Goal: Task Accomplishment & Management: Manage account settings

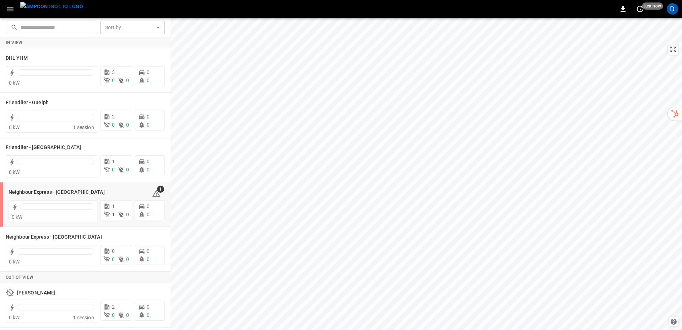
click at [61, 193] on p "See Energy Overview" at bounding box center [52, 189] width 47 height 7
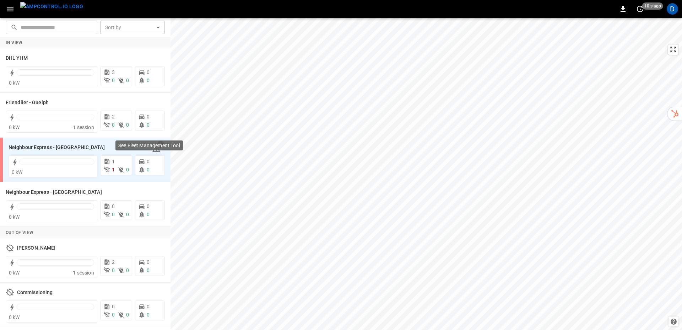
click at [158, 151] on div "See Fleet Management Tool" at bounding box center [149, 148] width 69 height 16
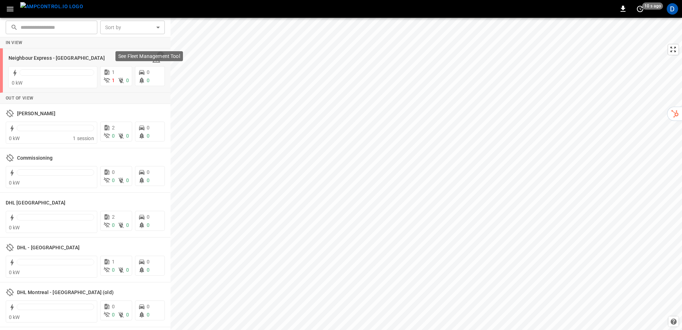
click at [157, 60] on div "See Fleet Management Tool" at bounding box center [148, 56] width 67 height 10
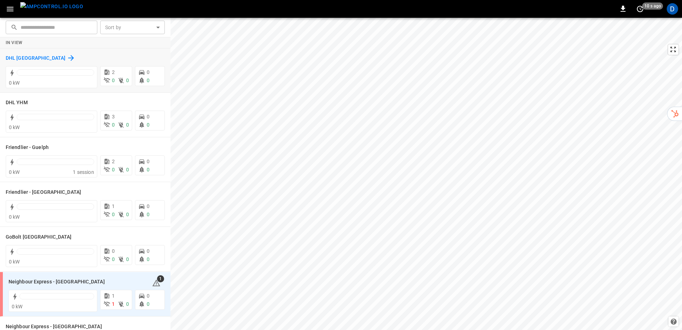
click at [67, 58] on icon at bounding box center [71, 58] width 9 height 9
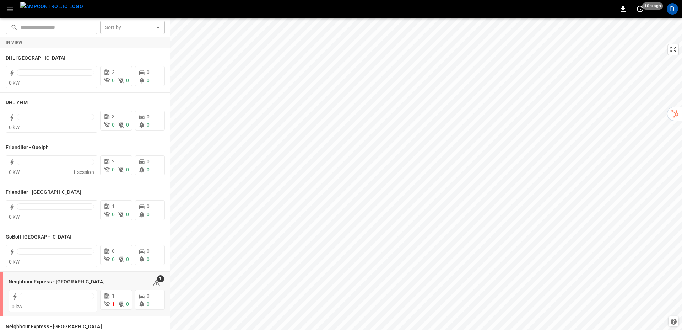
click at [72, 278] on h6 "Neighbour Express - [GEOGRAPHIC_DATA]" at bounding box center [57, 282] width 96 height 8
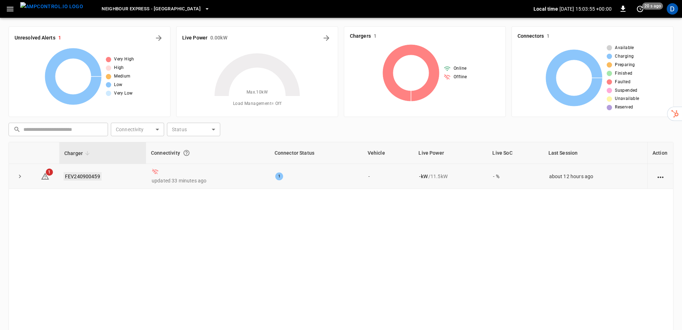
click at [92, 177] on link "FEV240900459" at bounding box center [83, 176] width 38 height 9
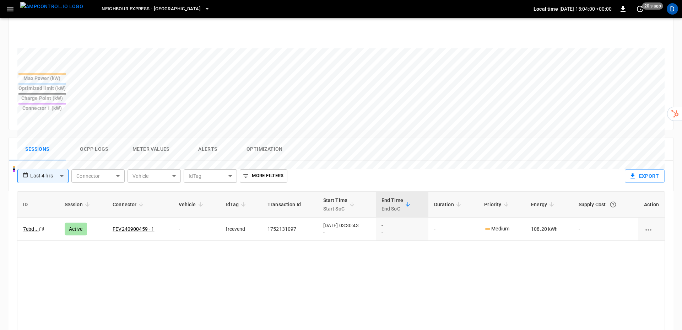
scroll to position [243, 0]
click at [130, 224] on link "FEV240900459 - 1" at bounding box center [133, 228] width 44 height 9
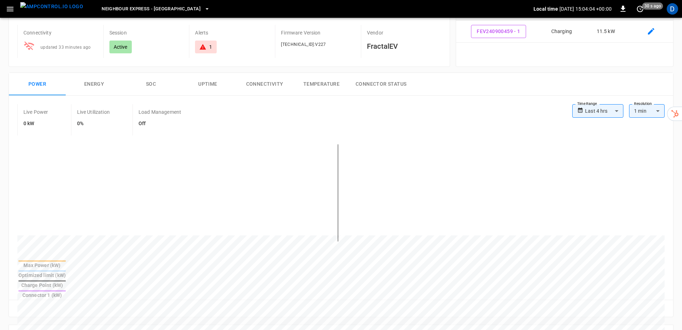
scroll to position [56, 0]
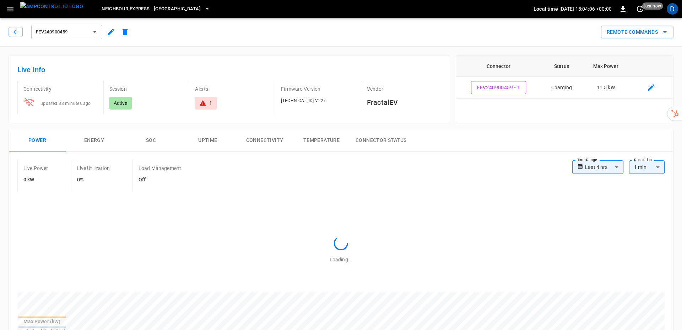
type input "**********"
click at [206, 104] on icon at bounding box center [202, 102] width 7 height 7
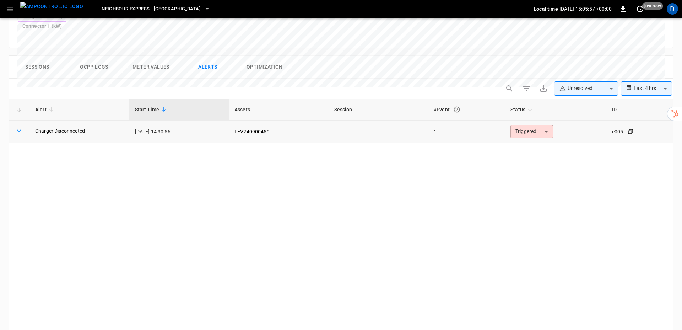
scroll to position [337, 0]
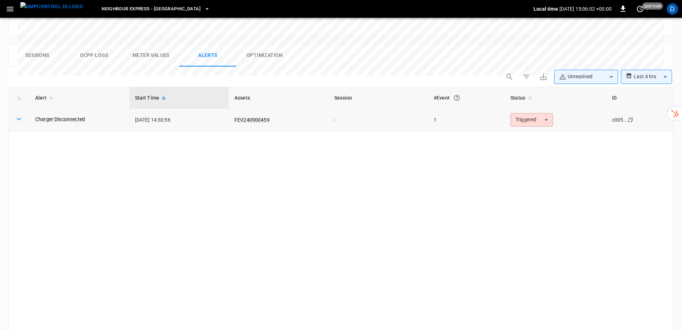
click at [19, 118] on icon at bounding box center [19, 119] width 5 height 3
click at [660, 54] on body "**********" at bounding box center [341, 13] width 682 height 701
click at [649, 90] on li "Last 48 hrs" at bounding box center [646, 92] width 51 height 12
type input "**********"
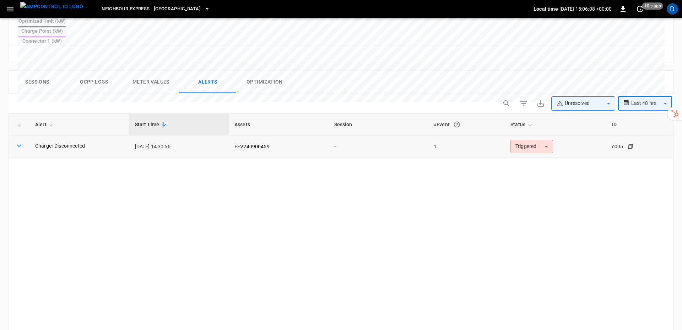
scroll to position [300, 0]
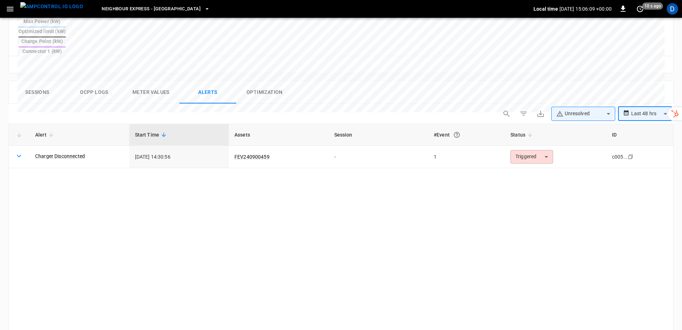
click at [37, 81] on button "Sessions" at bounding box center [37, 92] width 57 height 23
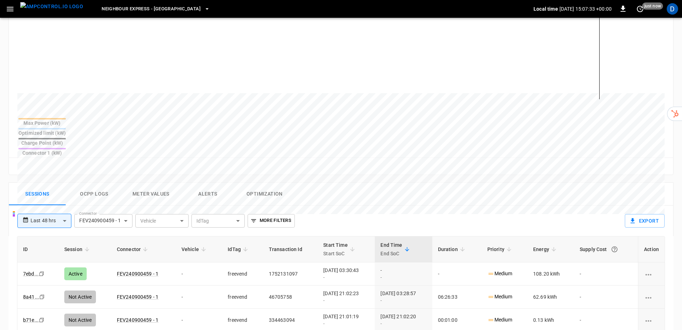
scroll to position [0, 0]
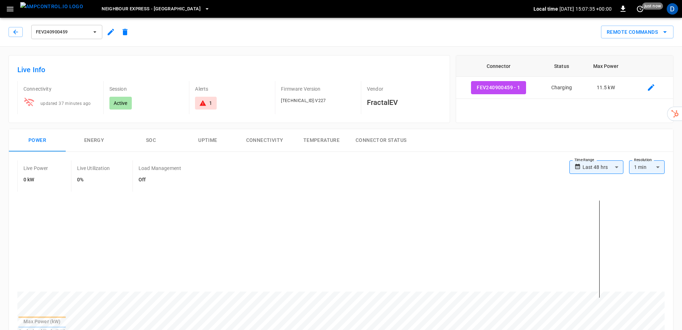
click at [108, 32] on icon "button" at bounding box center [111, 32] width 9 height 9
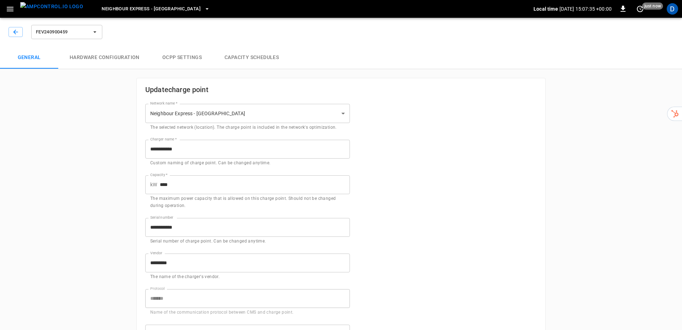
type input "**********"
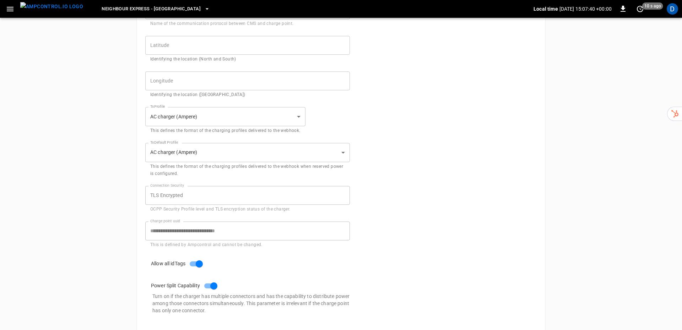
scroll to position [327, 0]
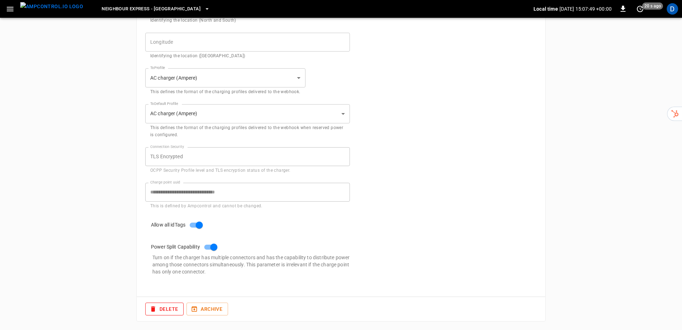
click at [293, 255] on p "Turn on if the charger has multiple connectors and has the capability to distri…" at bounding box center [251, 264] width 198 height 21
click at [530, 309] on button "Save" at bounding box center [525, 307] width 23 height 11
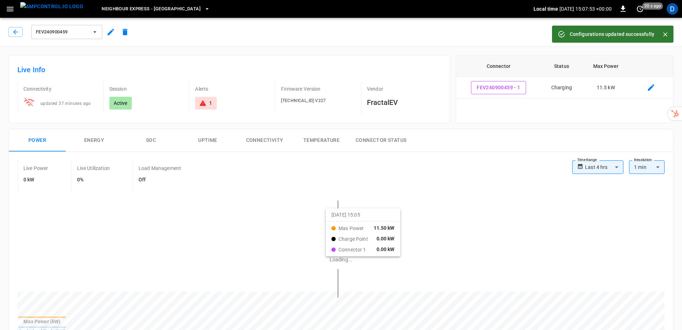
type input "**********"
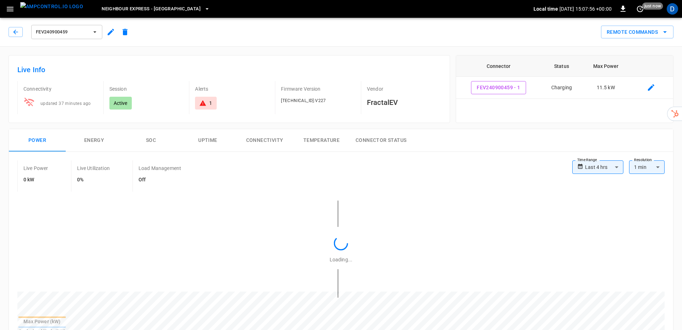
type input "**********"
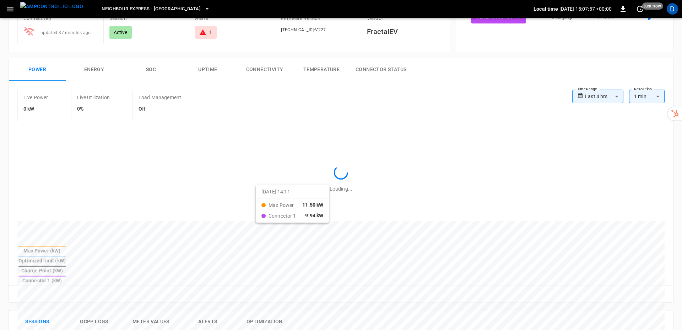
scroll to position [89, 0]
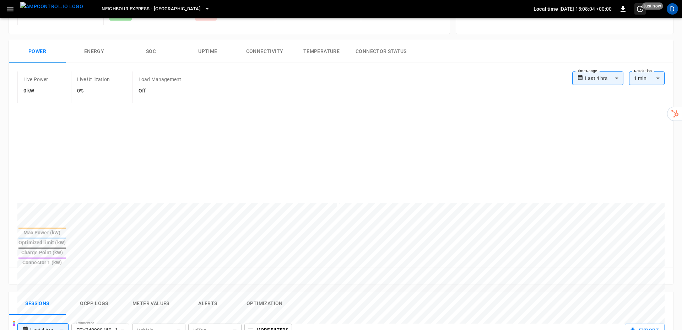
drag, startPoint x: 528, startPoint y: 9, endPoint x: 641, endPoint y: 8, distance: 113.0
click at [534, 10] on p "Local time" at bounding box center [546, 8] width 25 height 7
click at [676, 9] on div "D" at bounding box center [672, 8] width 11 height 11
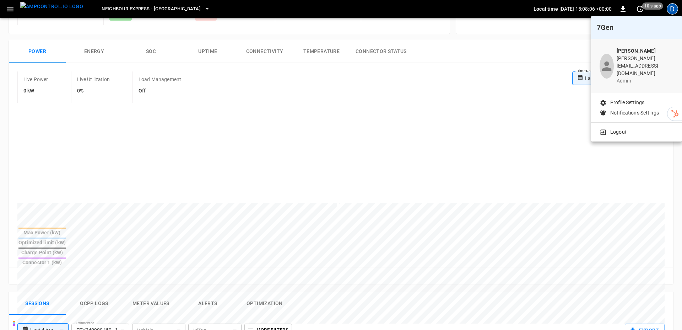
click at [622, 99] on p "Profile Settings" at bounding box center [627, 102] width 34 height 7
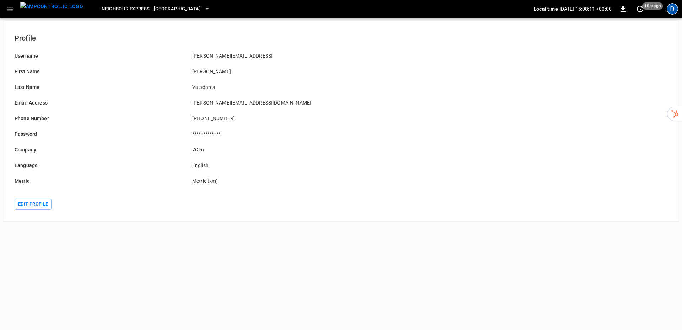
click at [675, 10] on div "D" at bounding box center [672, 8] width 11 height 11
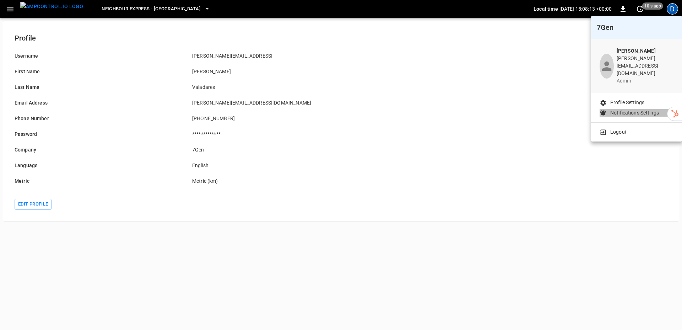
click at [632, 109] on p "Notifications Settings" at bounding box center [634, 112] width 49 height 7
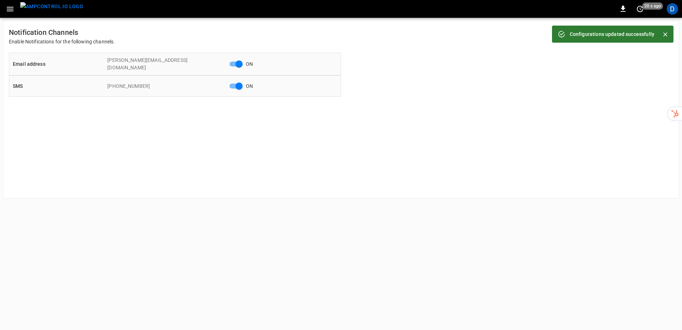
click at [11, 11] on icon "button" at bounding box center [10, 9] width 9 height 9
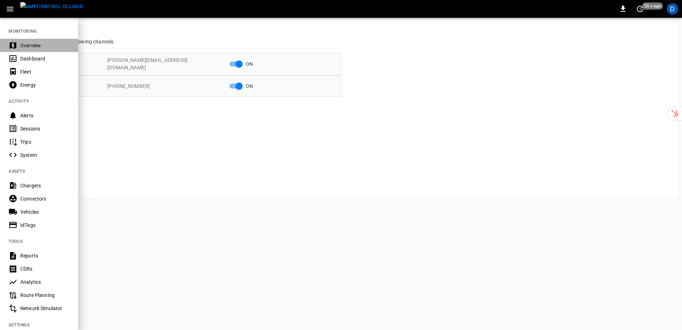
drag, startPoint x: 39, startPoint y: 46, endPoint x: 110, endPoint y: 79, distance: 78.8
click at [39, 46] on div "Overview" at bounding box center [44, 45] width 49 height 7
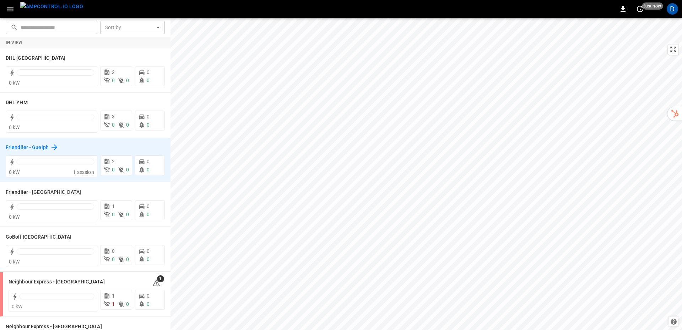
click at [43, 147] on h6 "Friendlier - Guelph" at bounding box center [27, 148] width 43 height 8
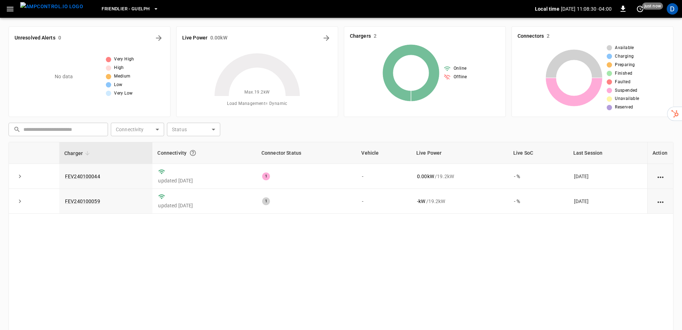
click at [152, 11] on icon "button" at bounding box center [155, 8] width 7 height 7
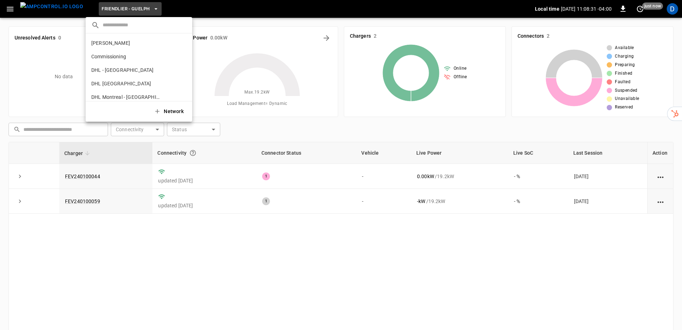
scroll to position [79, 0]
drag, startPoint x: 211, startPoint y: 18, endPoint x: 211, endPoint y: 58, distance: 39.8
click at [211, 18] on div at bounding box center [341, 165] width 682 height 330
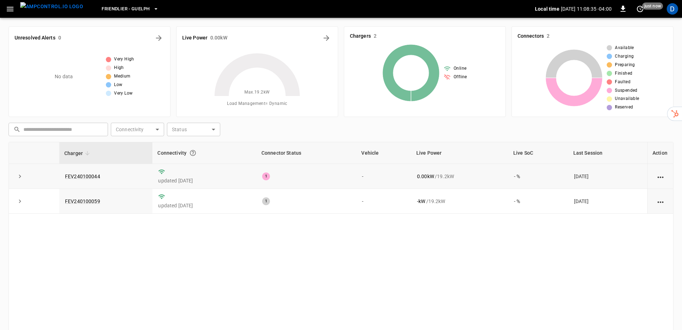
click at [86, 179] on td "FEV240100044" at bounding box center [105, 176] width 93 height 25
click at [15, 6] on button "button" at bounding box center [10, 8] width 15 height 13
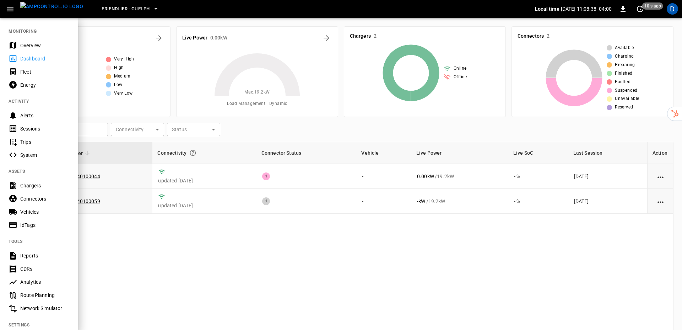
scroll to position [76, 0]
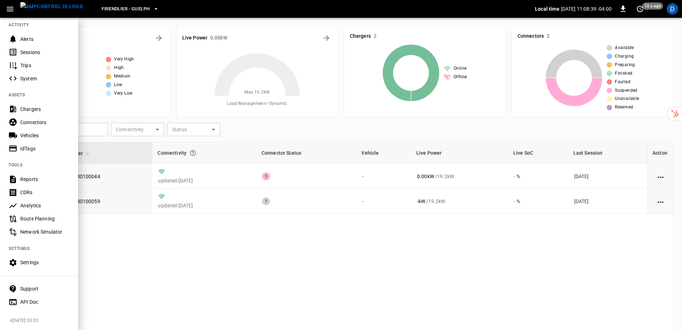
drag, startPoint x: 36, startPoint y: 266, endPoint x: 33, endPoint y: 272, distance: 6.9
click at [36, 266] on div "Settings" at bounding box center [39, 262] width 78 height 13
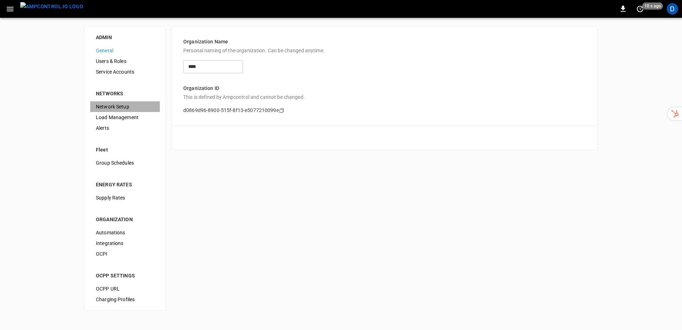
drag, startPoint x: 118, startPoint y: 104, endPoint x: 163, endPoint y: 114, distance: 46.9
click at [118, 104] on span "Network Setup" at bounding box center [125, 106] width 58 height 7
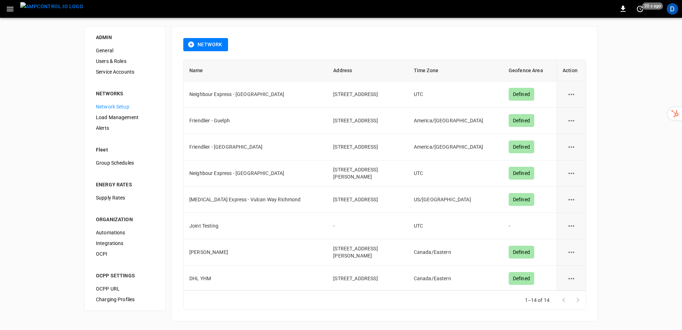
click at [577, 93] on button "network options" at bounding box center [571, 94] width 17 height 17
click at [569, 112] on li "Edit" at bounding box center [575, 112] width 25 height 12
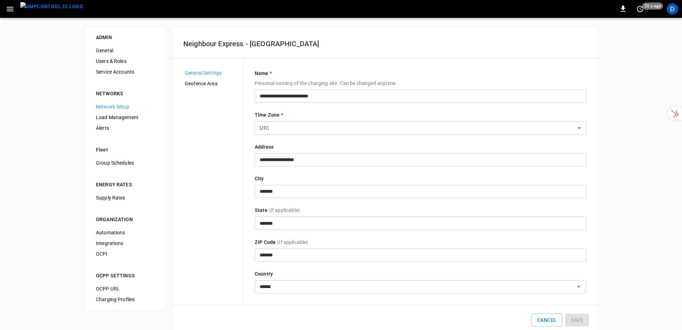
scroll to position [5, 0]
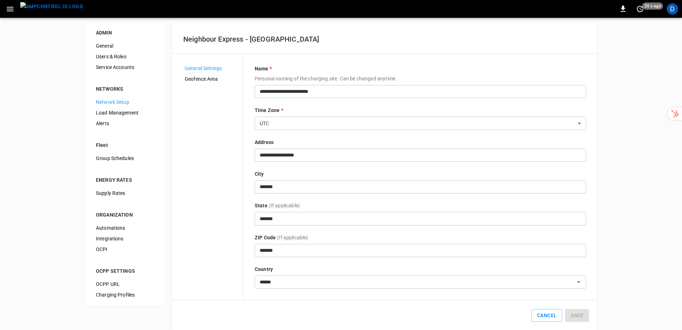
click at [303, 131] on div "**********" at bounding box center [420, 176] width 331 height 223
click at [304, 124] on body "**********" at bounding box center [341, 166] width 682 height 343
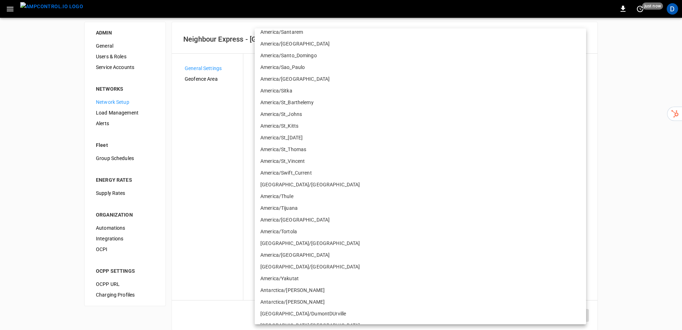
scroll to position [2050, 0]
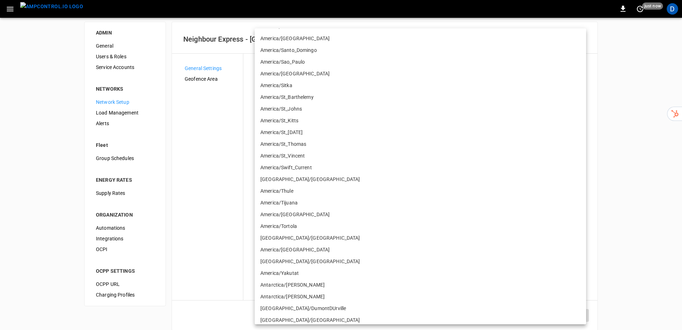
click at [308, 218] on li "America/Toronto" at bounding box center [420, 215] width 331 height 12
type input "**********"
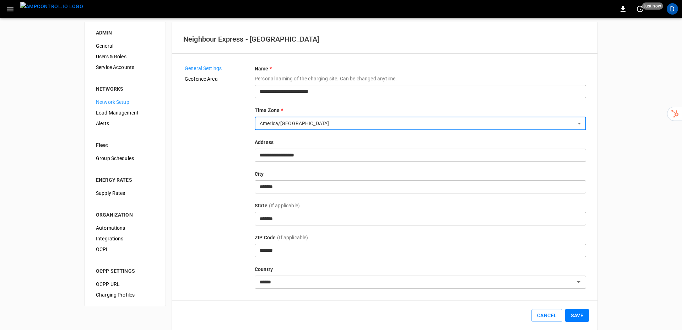
click at [580, 313] on button "Save" at bounding box center [577, 315] width 24 height 13
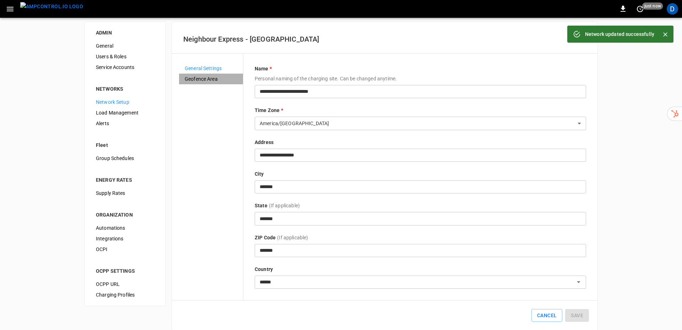
click at [194, 78] on span "Geofence Area" at bounding box center [211, 78] width 53 height 7
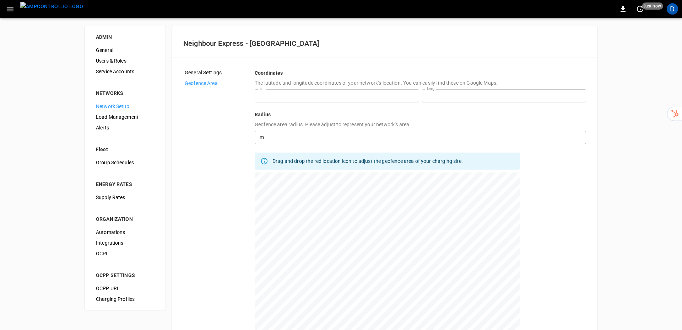
scroll to position [54, 0]
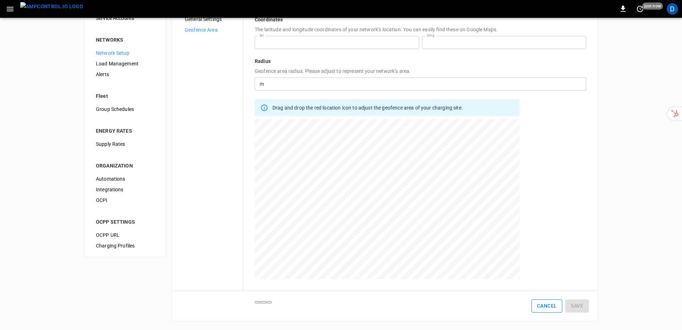
click at [539, 305] on button "Cancel" at bounding box center [546, 305] width 31 height 13
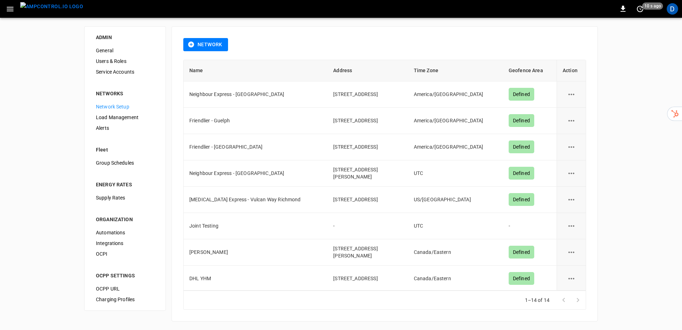
click at [575, 176] on icon "network options" at bounding box center [571, 173] width 9 height 9
click at [565, 190] on li "Edit" at bounding box center [575, 191] width 25 height 12
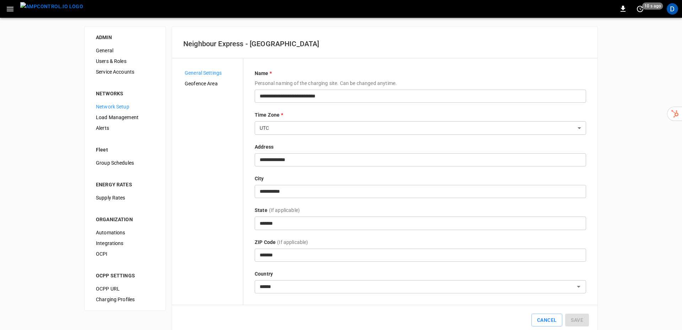
scroll to position [14, 0]
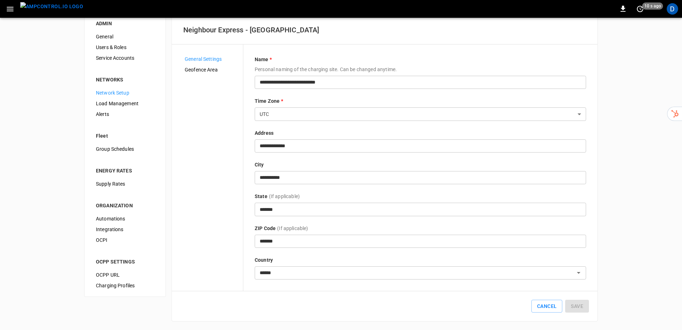
click at [286, 114] on body "**********" at bounding box center [341, 157] width 682 height 343
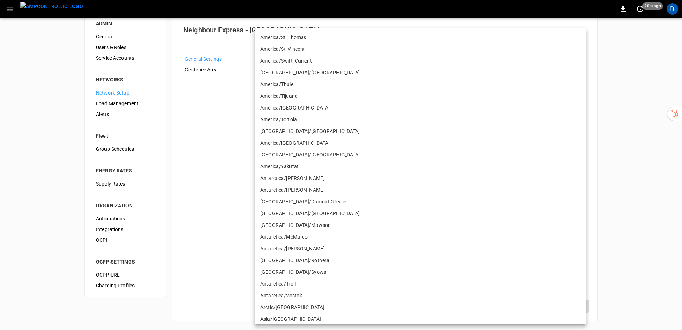
scroll to position [2137, 0]
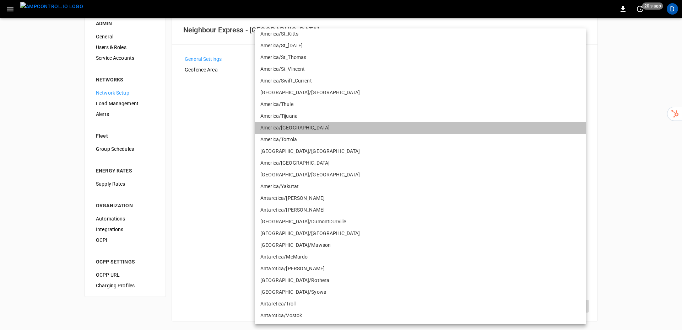
click at [288, 128] on li "America/Toronto" at bounding box center [420, 128] width 331 height 12
type input "**********"
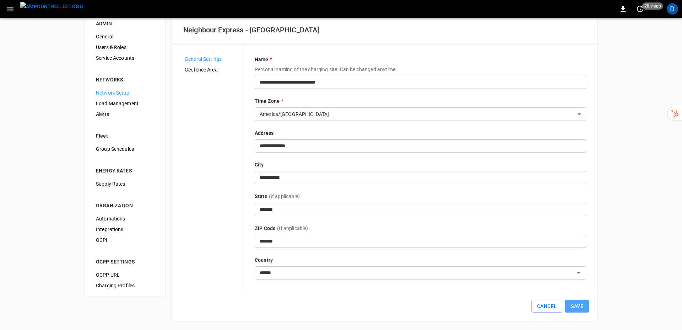
drag, startPoint x: 584, startPoint y: 307, endPoint x: 541, endPoint y: 261, distance: 62.8
click at [584, 307] on button "Save" at bounding box center [577, 305] width 24 height 13
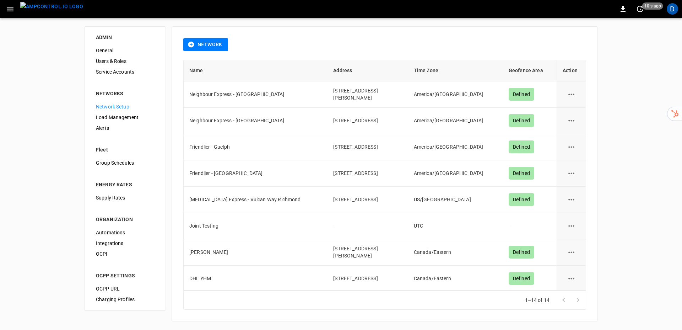
click at [675, 9] on div "D" at bounding box center [672, 8] width 11 height 11
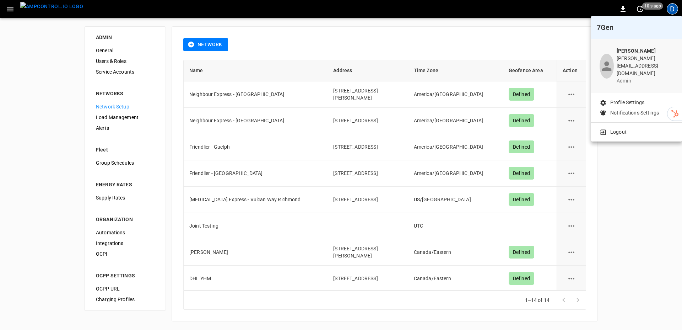
drag, startPoint x: 541, startPoint y: 22, endPoint x: 531, endPoint y: 24, distance: 10.2
click at [538, 22] on div at bounding box center [341, 165] width 682 height 330
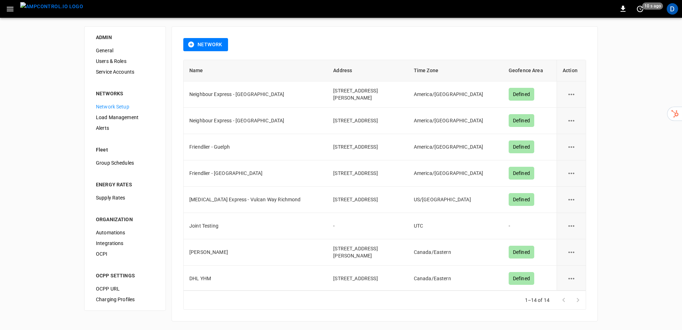
drag, startPoint x: 44, startPoint y: 9, endPoint x: 35, endPoint y: 9, distance: 8.5
click at [44, 9] on img "menu" at bounding box center [51, 6] width 63 height 9
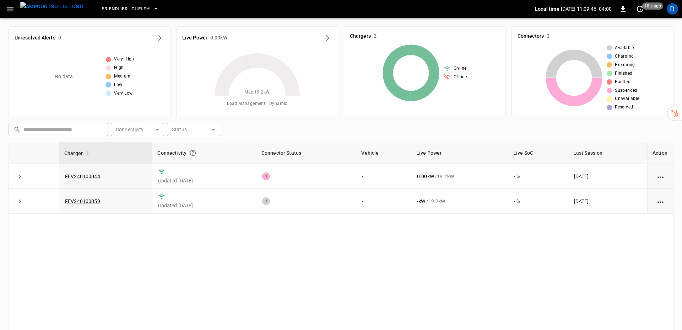
click at [152, 10] on icon "button" at bounding box center [155, 8] width 7 height 7
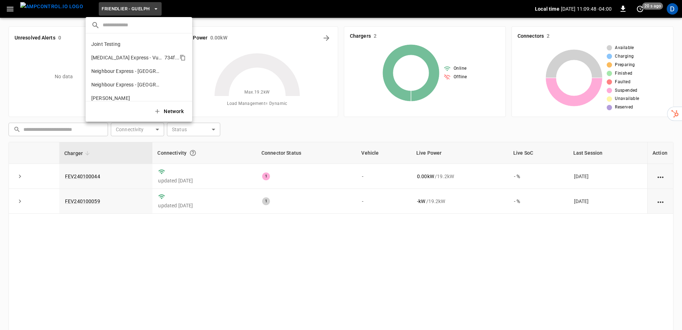
scroll to position [125, 0]
drag, startPoint x: 127, startPoint y: 70, endPoint x: 167, endPoint y: 74, distance: 40.3
click at [127, 70] on li "Neighbour Express - Markham a6bd ..." at bounding box center [139, 66] width 107 height 13
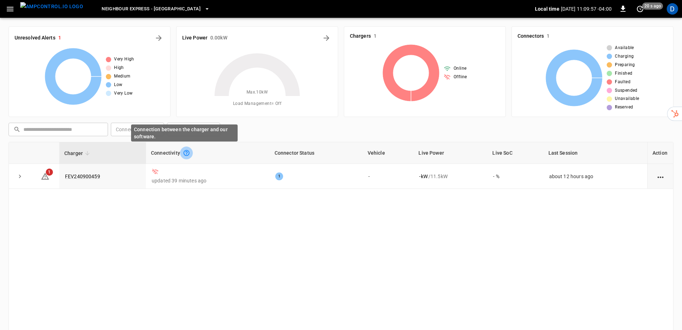
click at [180, 153] on button "Connection between the charger and our software." at bounding box center [186, 152] width 13 height 13
click at [90, 176] on link "FEV240900459" at bounding box center [83, 176] width 38 height 9
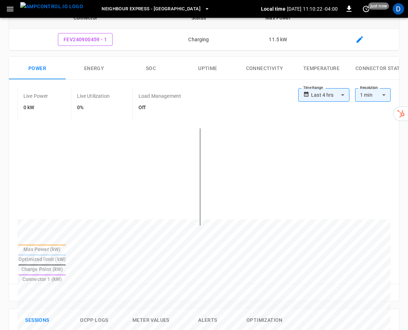
scroll to position [125, 0]
